Goal: Browse casually: Explore the website without a specific task or goal

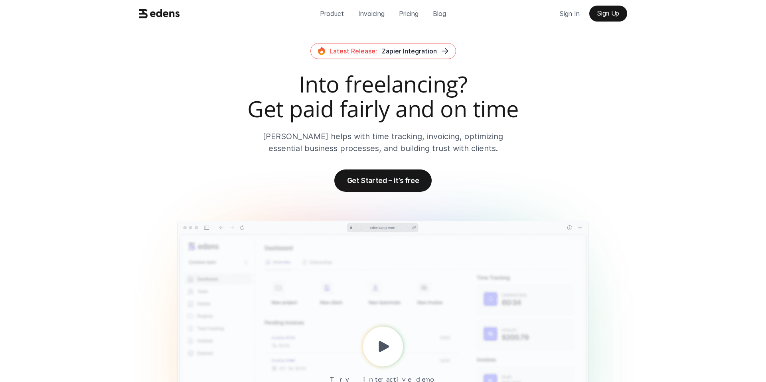
click at [387, 102] on h2 "Into freelancing? Get paid fairly and on time" at bounding box center [383, 96] width 495 height 49
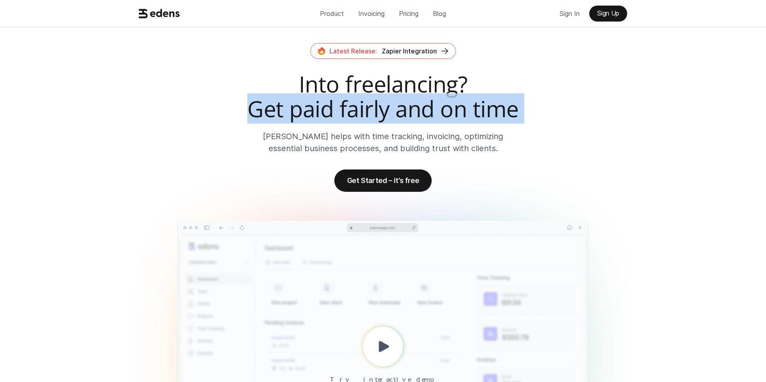
click at [371, 93] on h2 "Into freelancing? Get paid fairly and on time" at bounding box center [383, 96] width 495 height 49
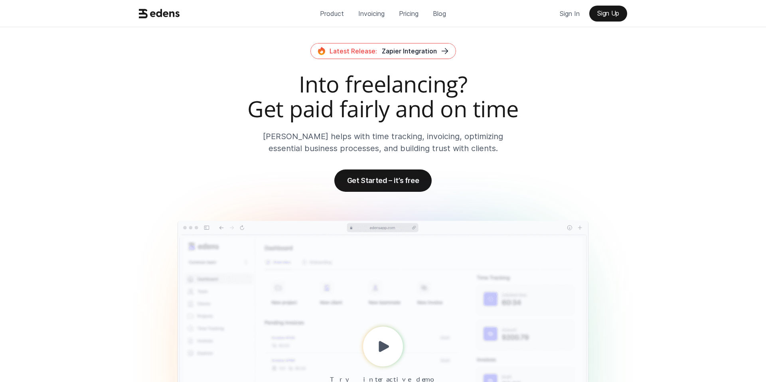
click at [371, 93] on h2 "Into freelancing? Get paid fairly and on time" at bounding box center [383, 96] width 495 height 49
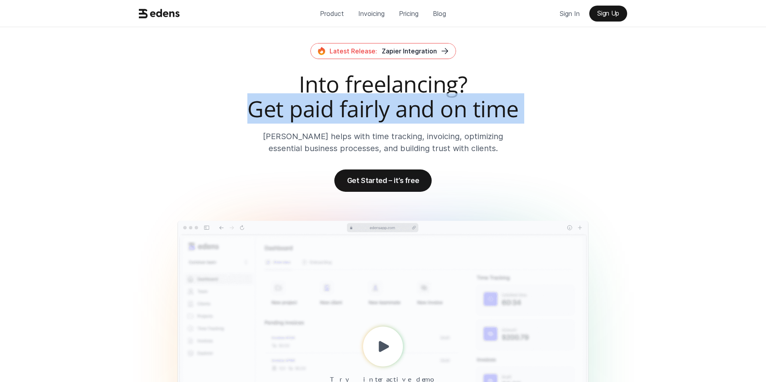
click at [393, 78] on h2 "Into freelancing? Get paid fairly and on time" at bounding box center [383, 96] width 495 height 49
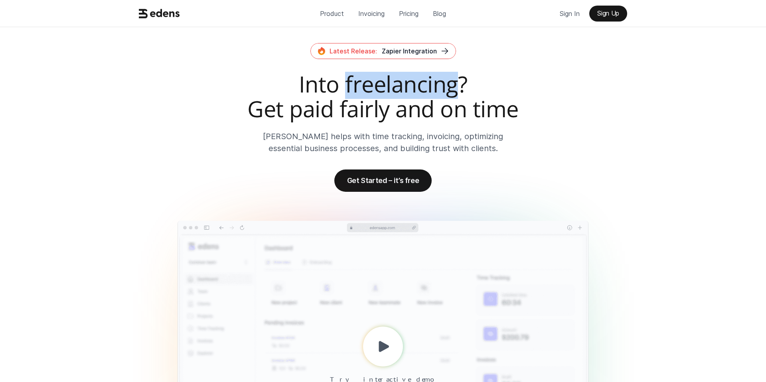
click at [393, 78] on h2 "Into freelancing? Get paid fairly and on time" at bounding box center [383, 96] width 495 height 49
